Goal: Task Accomplishment & Management: Use online tool/utility

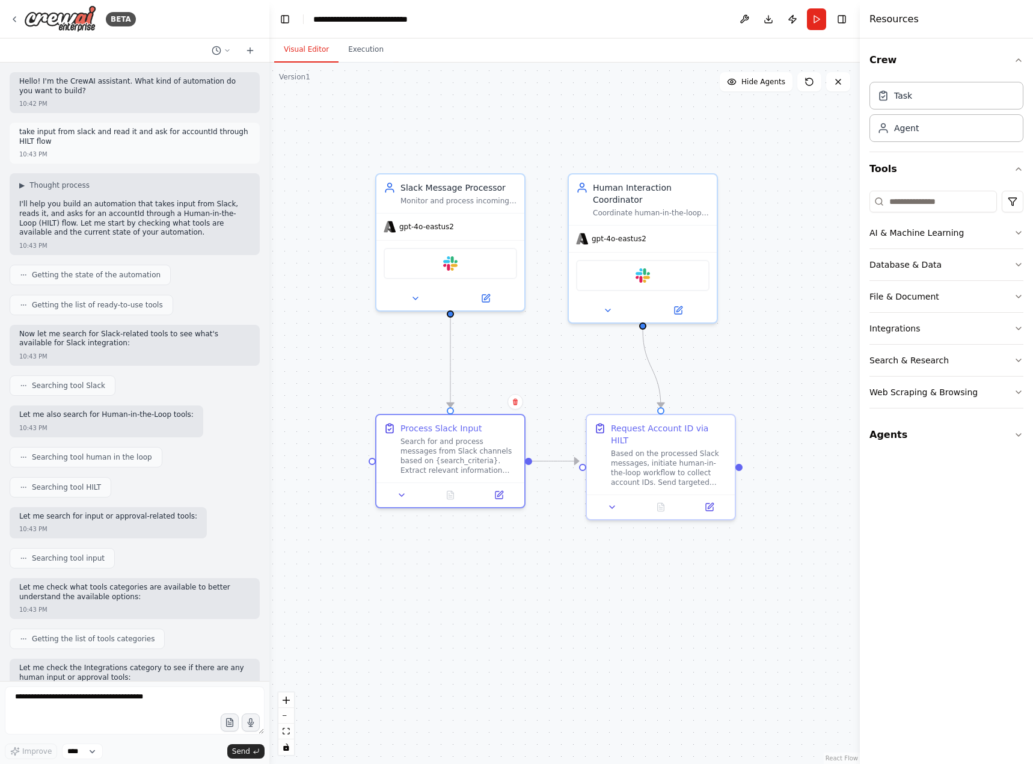
scroll to position [1159, 0]
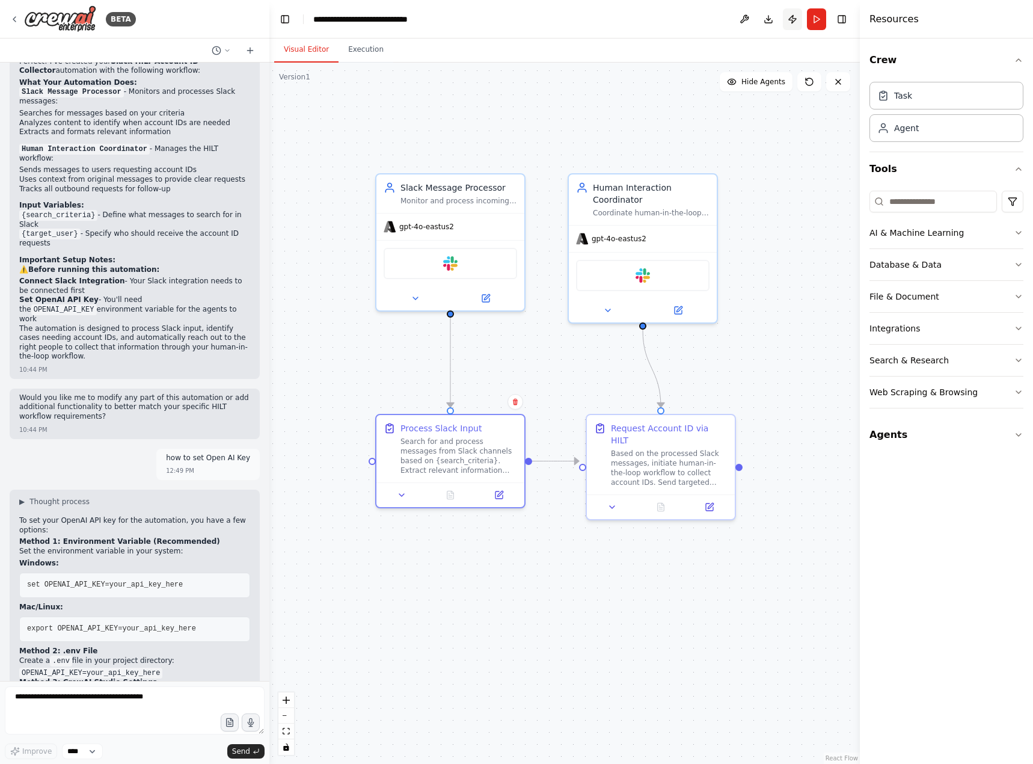
click at [796, 18] on button "Publish" at bounding box center [792, 19] width 19 height 22
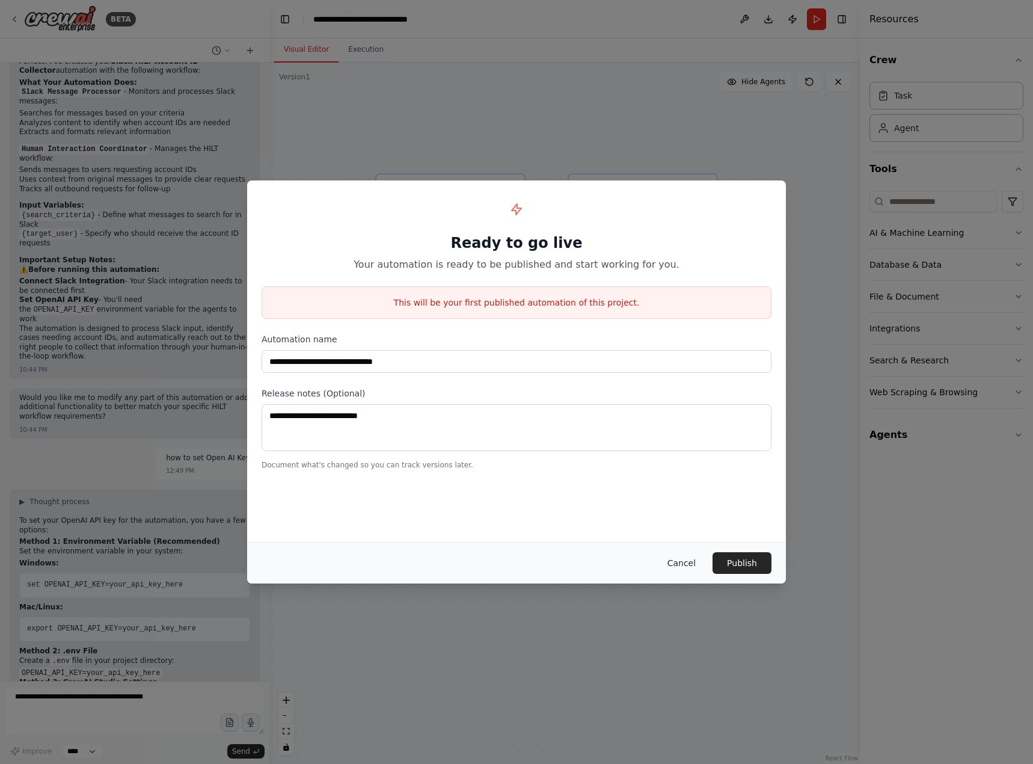
click at [682, 560] on button "Cancel" at bounding box center [681, 563] width 47 height 22
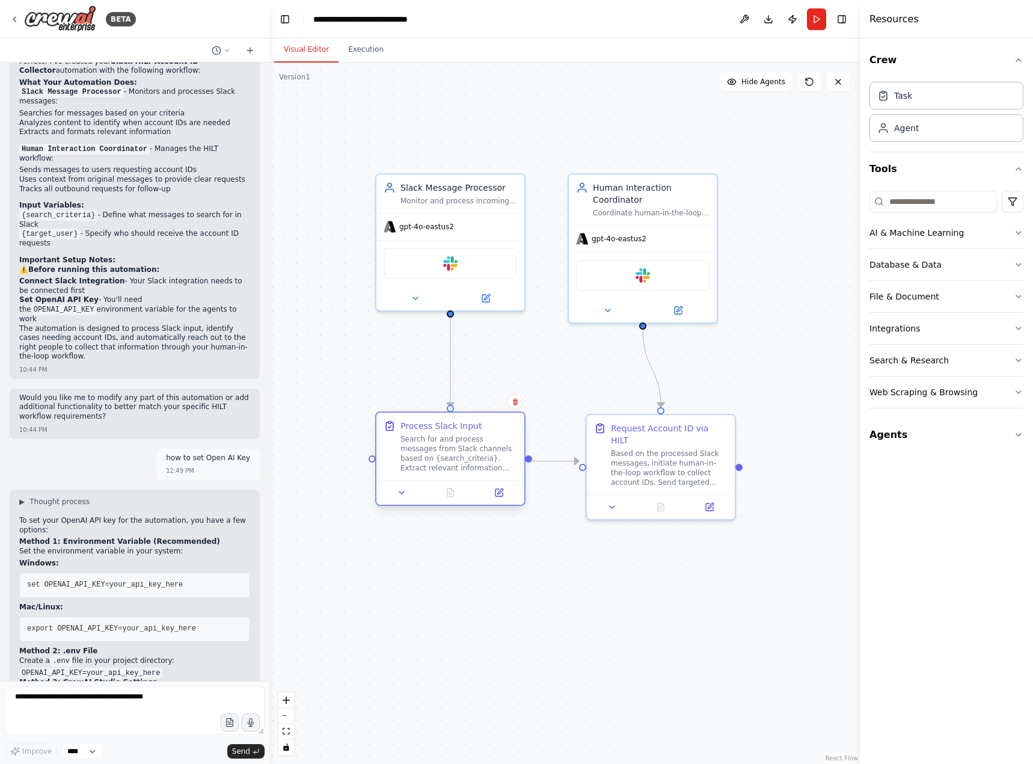
click at [458, 461] on div "Search for and process messages from Slack channels based on {search_criteria}.…" at bounding box center [458, 453] width 117 height 38
click at [426, 445] on div "Search for and process messages from Slack channels based on {search_criteria}.…" at bounding box center [458, 453] width 117 height 38
click at [498, 497] on icon at bounding box center [499, 493] width 10 height 10
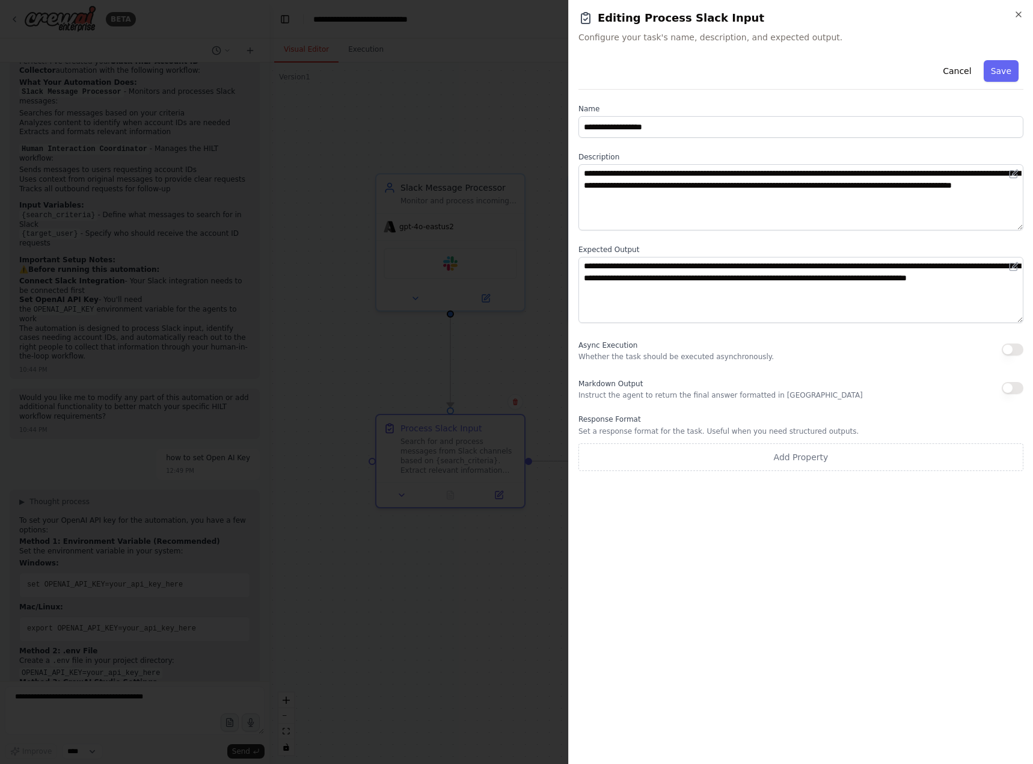
click at [1013, 18] on h2 "Editing Process Slack Input" at bounding box center [800, 18] width 445 height 17
click at [1017, 16] on icon "button" at bounding box center [1018, 14] width 5 height 5
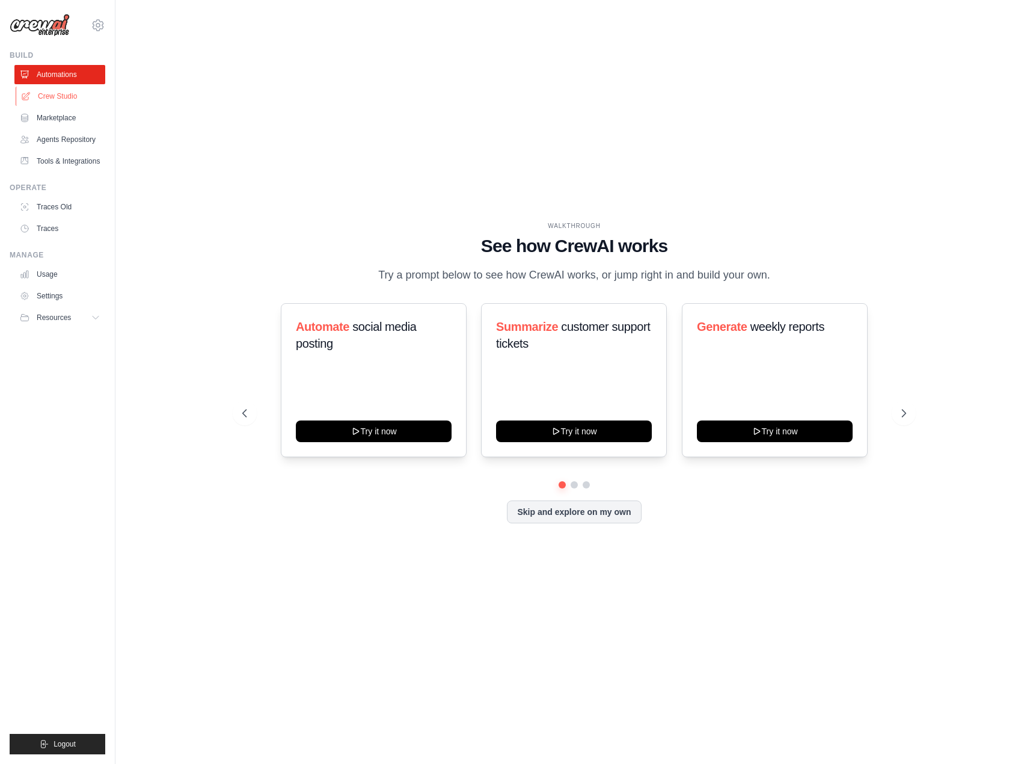
click at [59, 96] on link "Crew Studio" at bounding box center [61, 96] width 91 height 19
